Goal: Check status: Check status

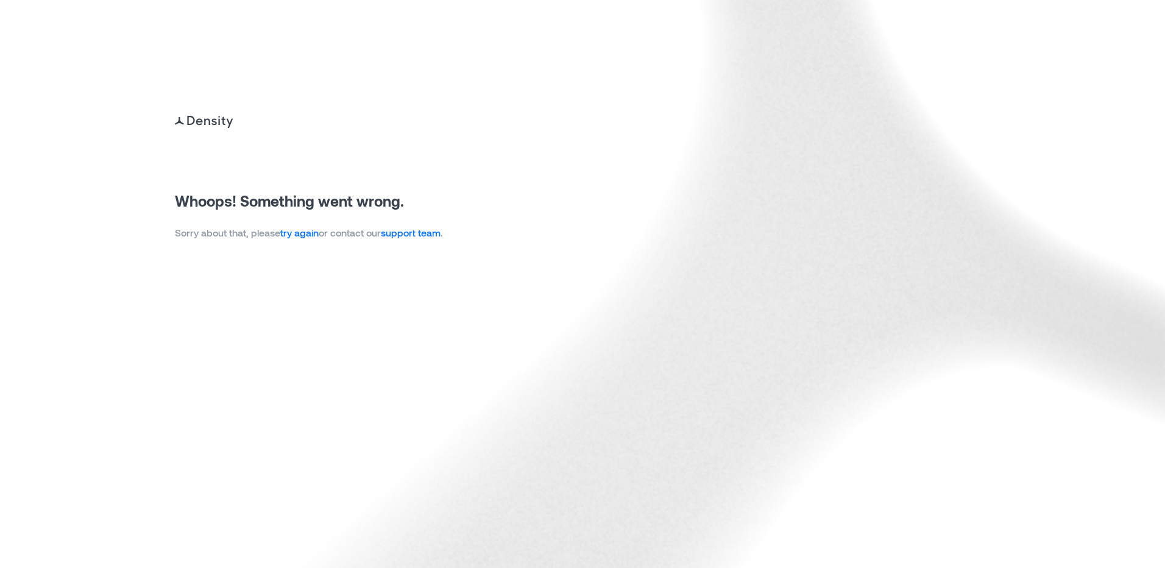
click at [299, 233] on link "try again" at bounding box center [299, 233] width 38 height 12
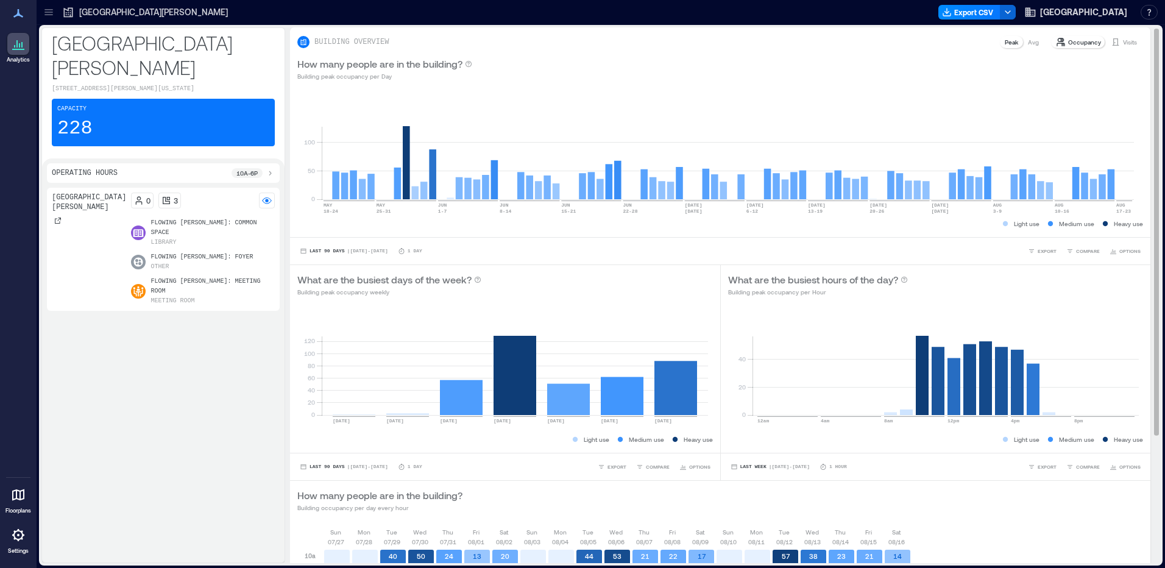
click at [1123, 43] on p "Visits" at bounding box center [1130, 42] width 14 height 10
